Goal: Information Seeking & Learning: Learn about a topic

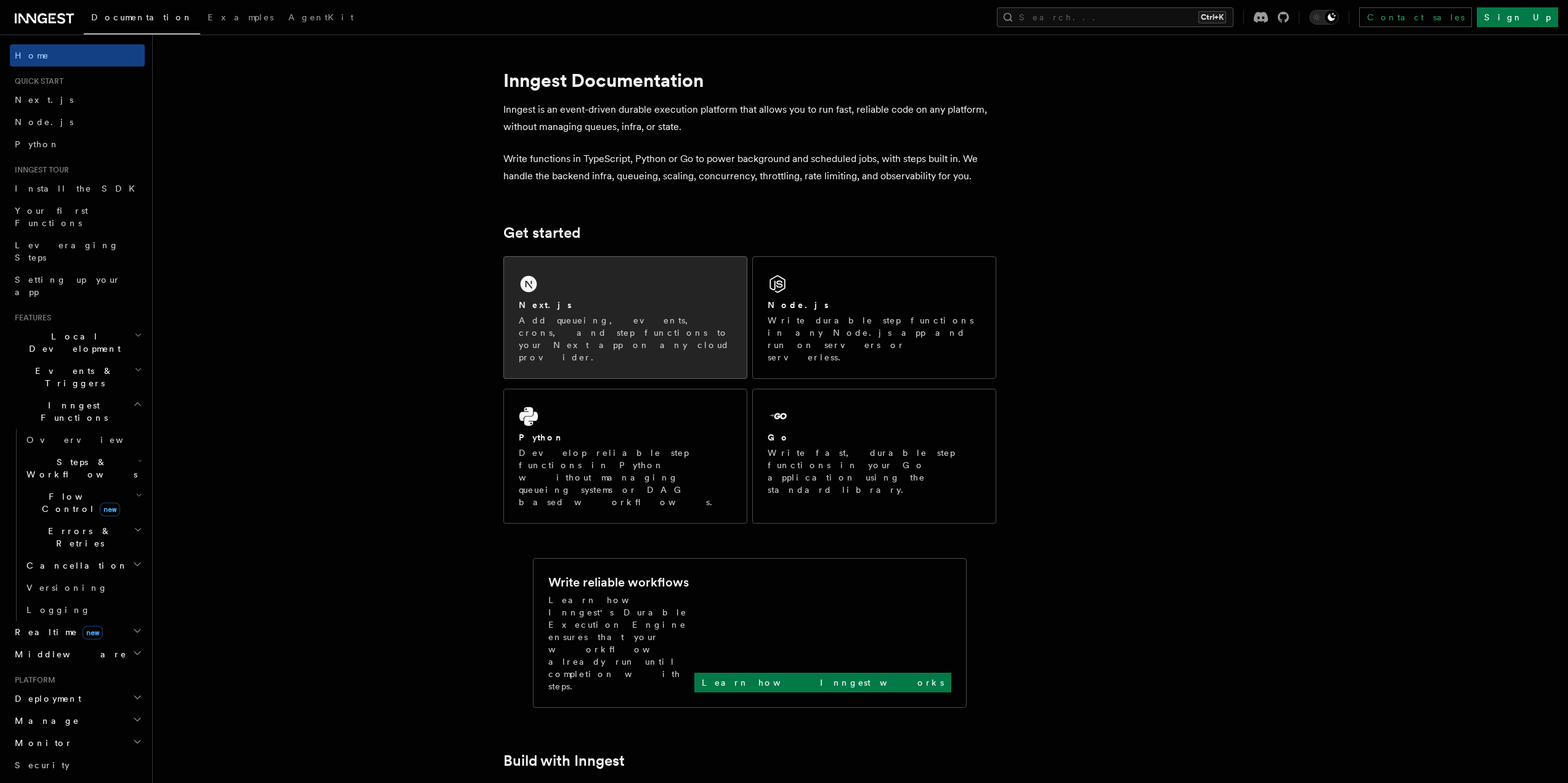
click at [570, 295] on div "Next.js Add queueing, events, crons, and step functions to your Next app on any…" at bounding box center [625, 317] width 243 height 122
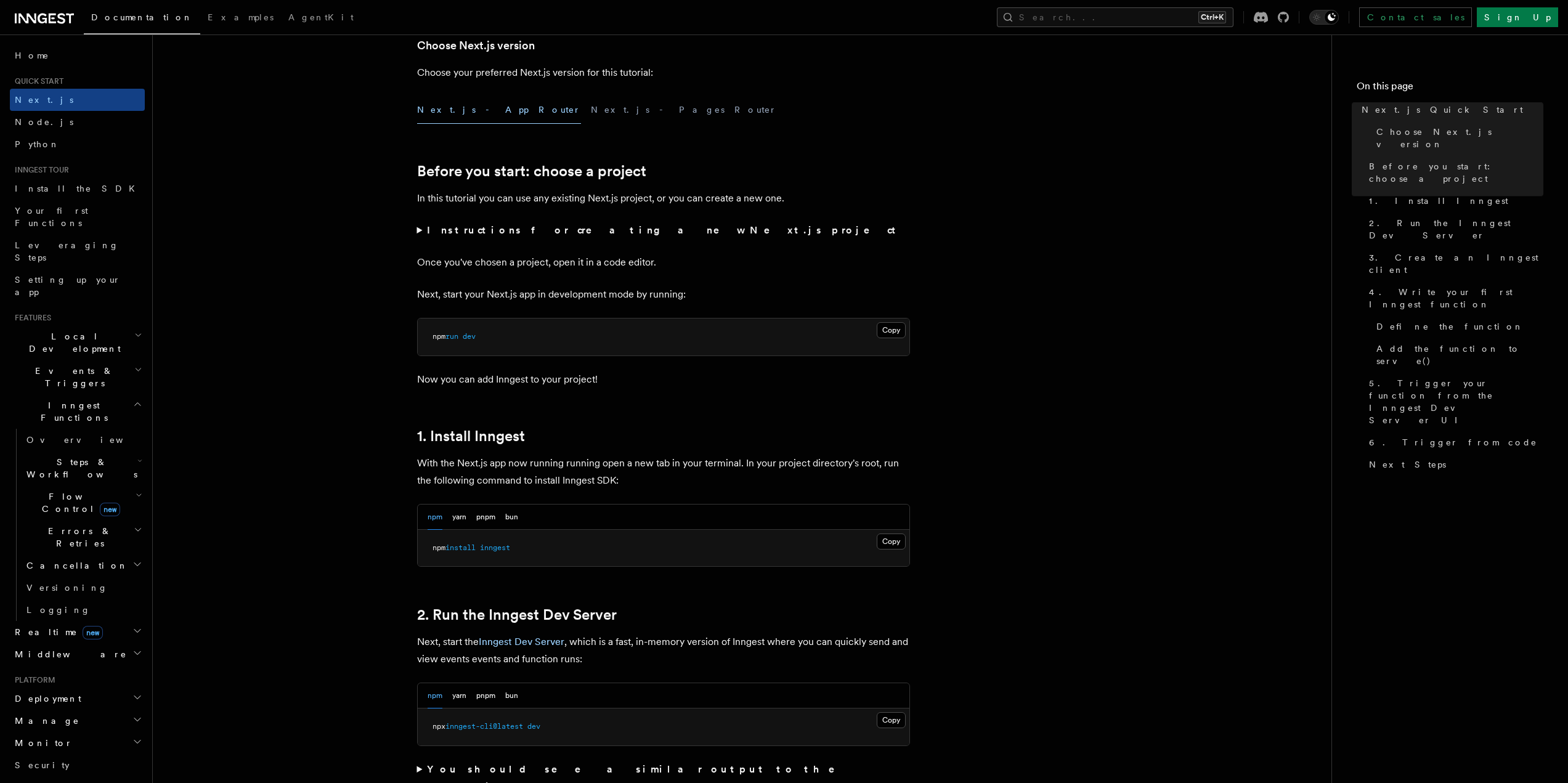
scroll to position [370, 0]
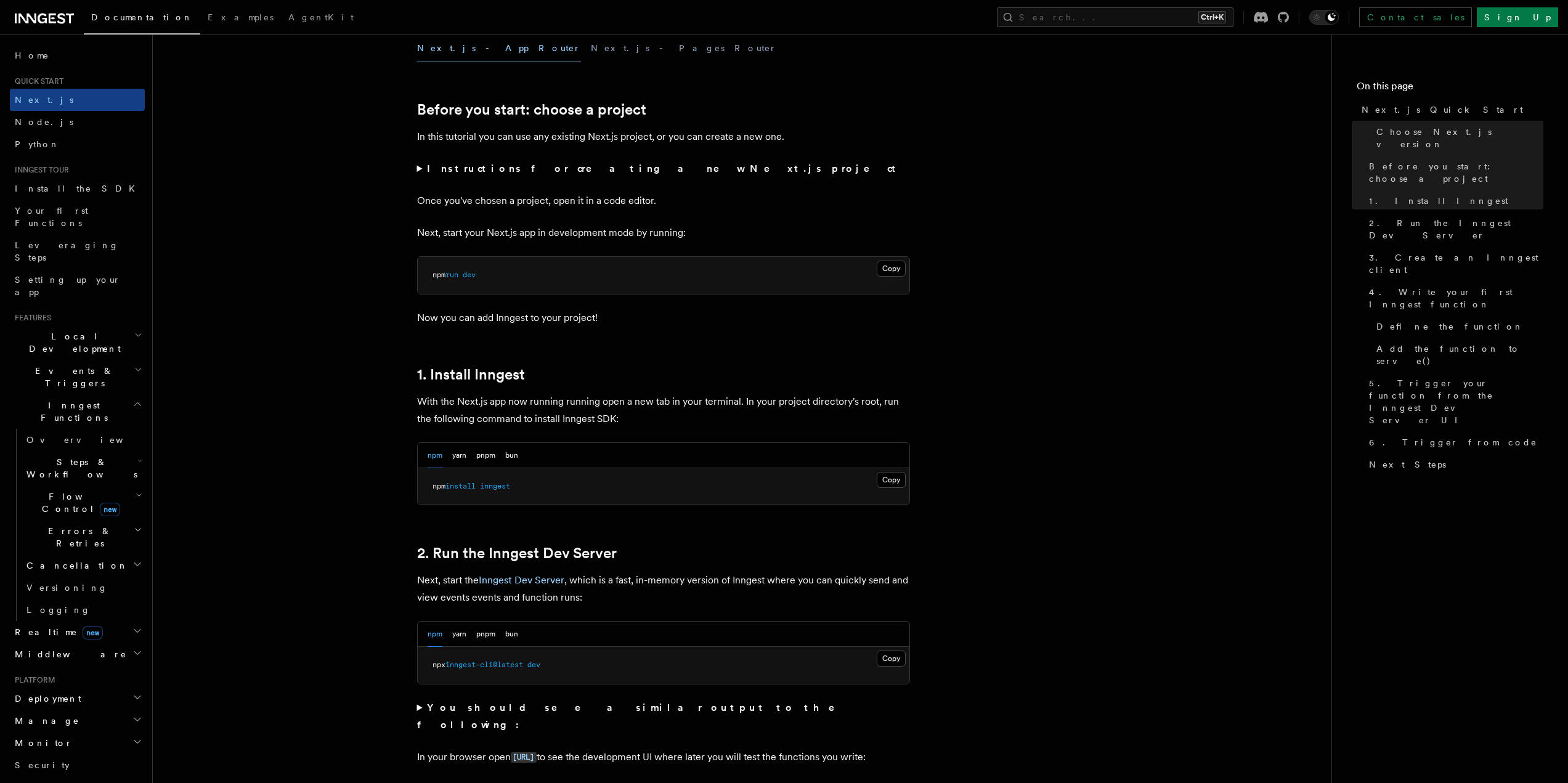
click at [106, 360] on h2 "Events & Triggers" at bounding box center [77, 377] width 135 height 35
click at [84, 394] on link "Overview" at bounding box center [84, 405] width 124 height 22
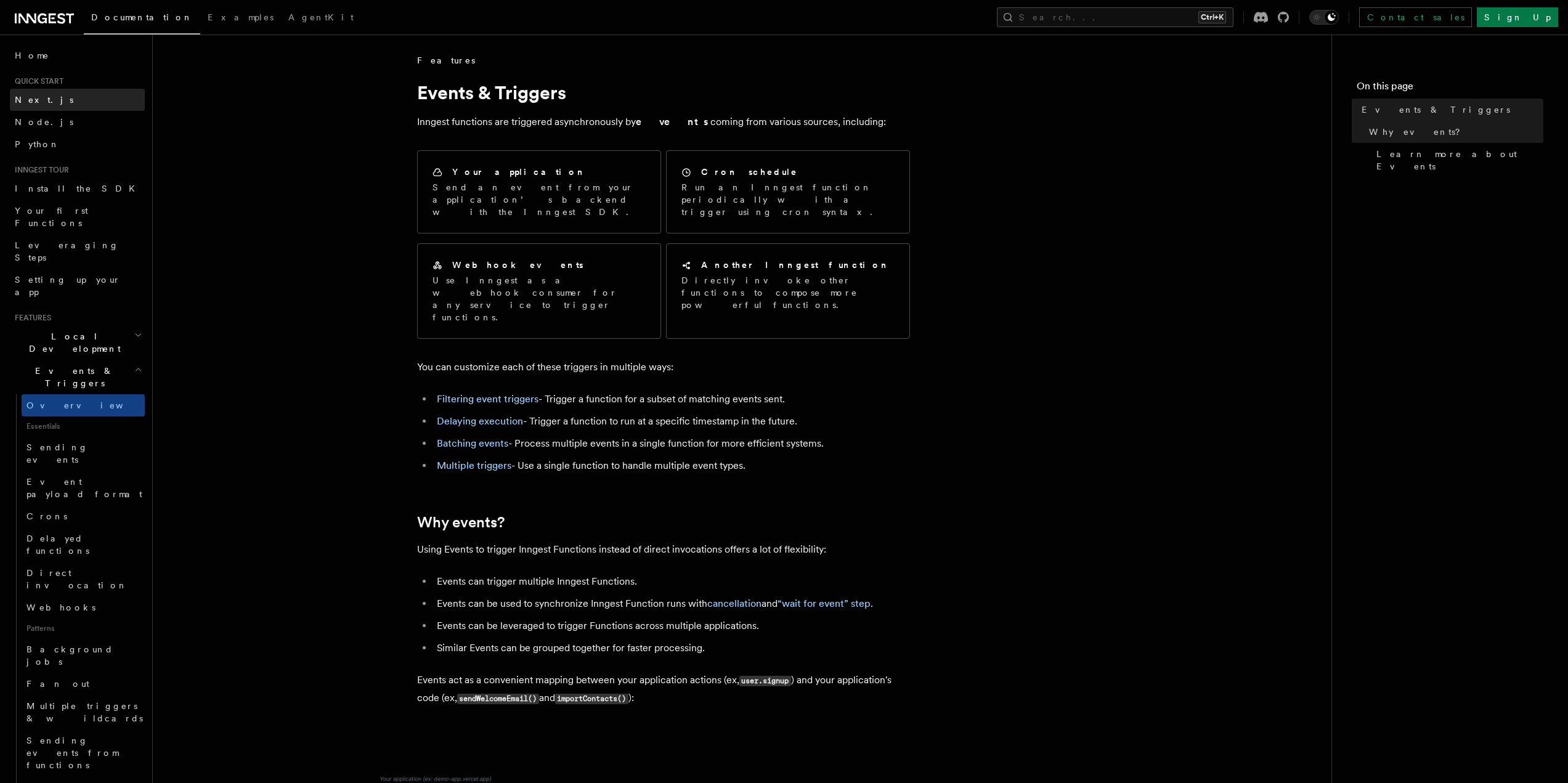
click at [77, 99] on link "Next.js" at bounding box center [77, 100] width 135 height 22
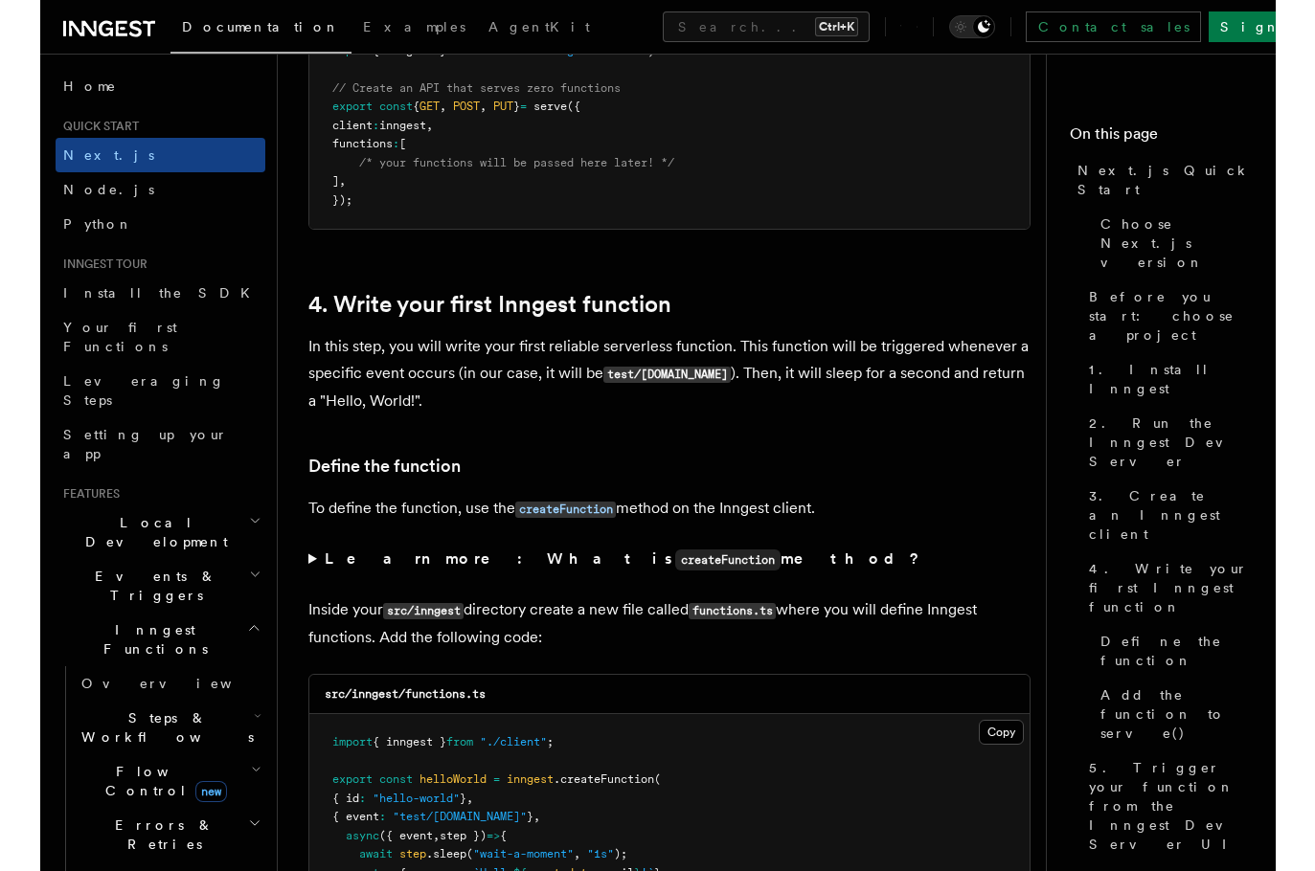
scroll to position [2905, 0]
